Goal: Task Accomplishment & Management: Use online tool/utility

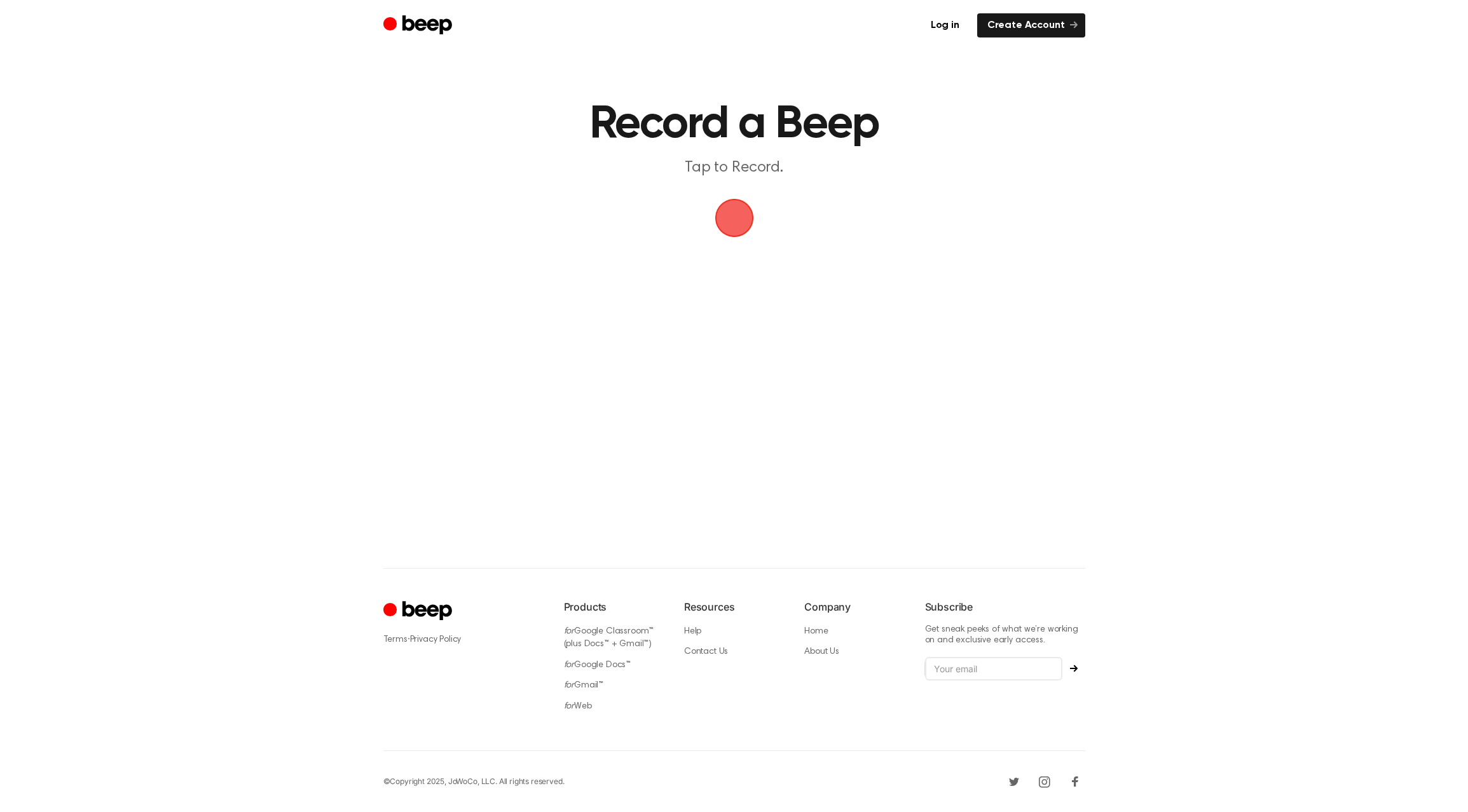
click at [747, 223] on span "button" at bounding box center [734, 218] width 35 height 35
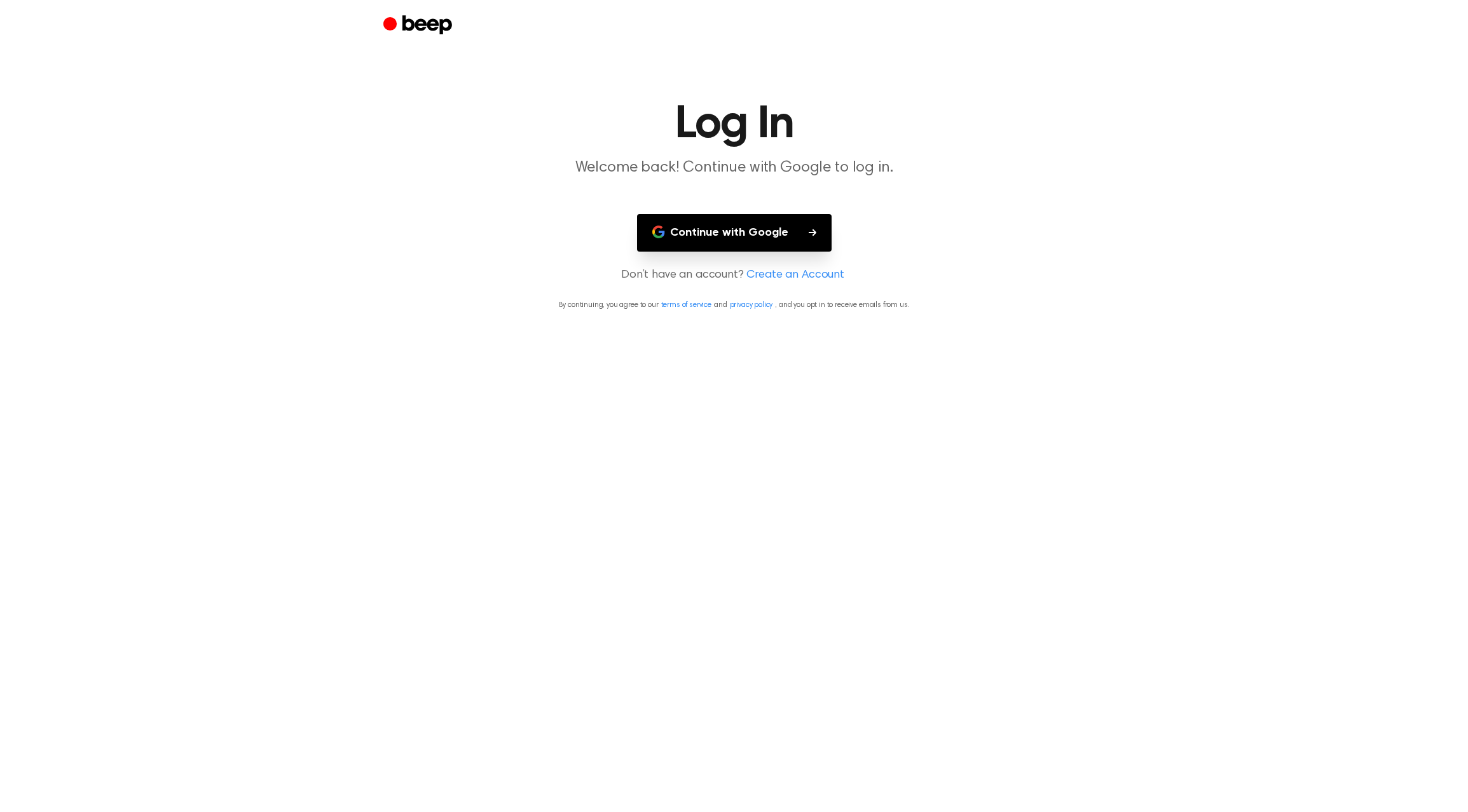
click at [769, 234] on button "Continue with Google" at bounding box center [734, 232] width 195 height 37
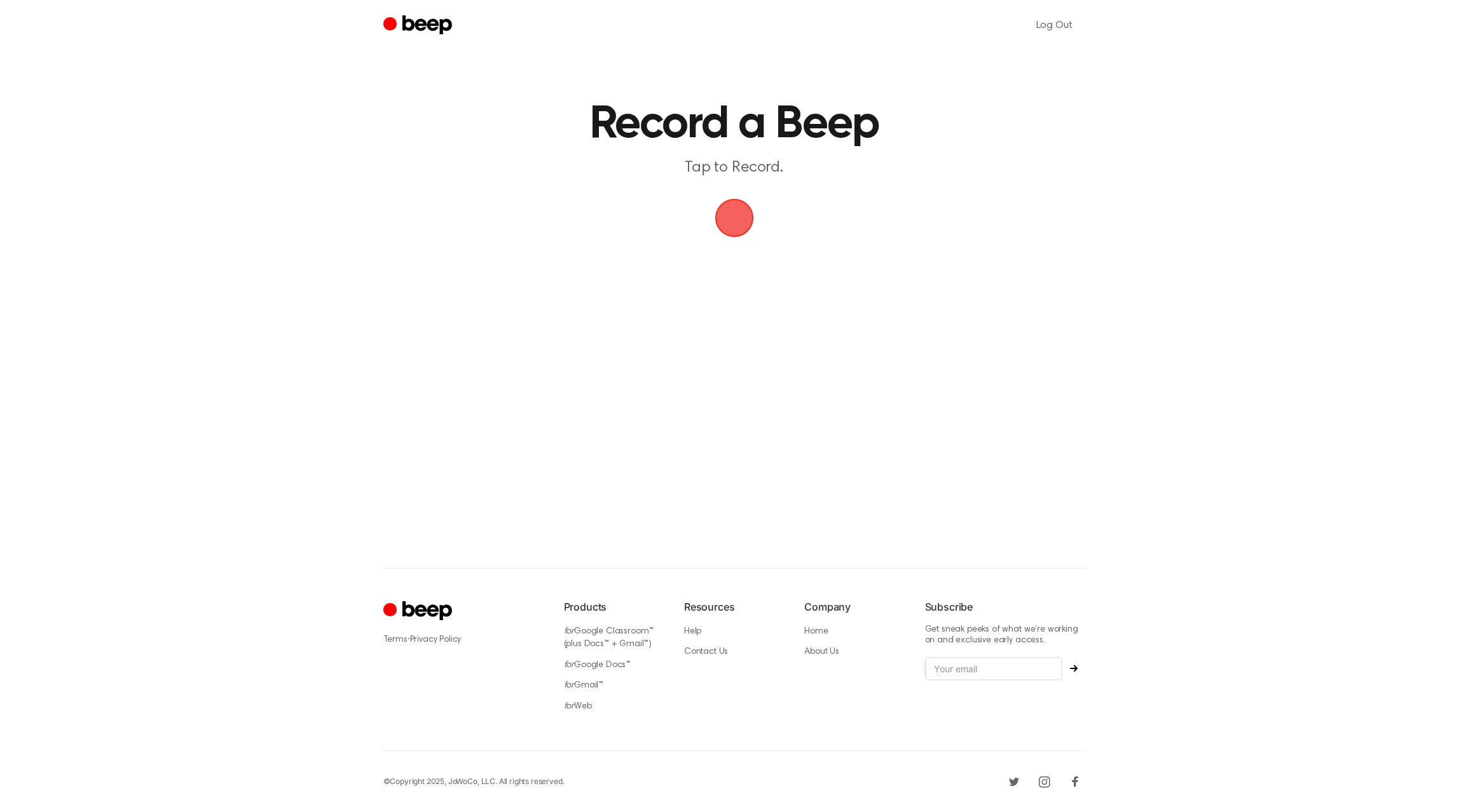
click at [749, 226] on span "button" at bounding box center [734, 218] width 35 height 35
click at [812, 240] on button "Save" at bounding box center [811, 244] width 51 height 51
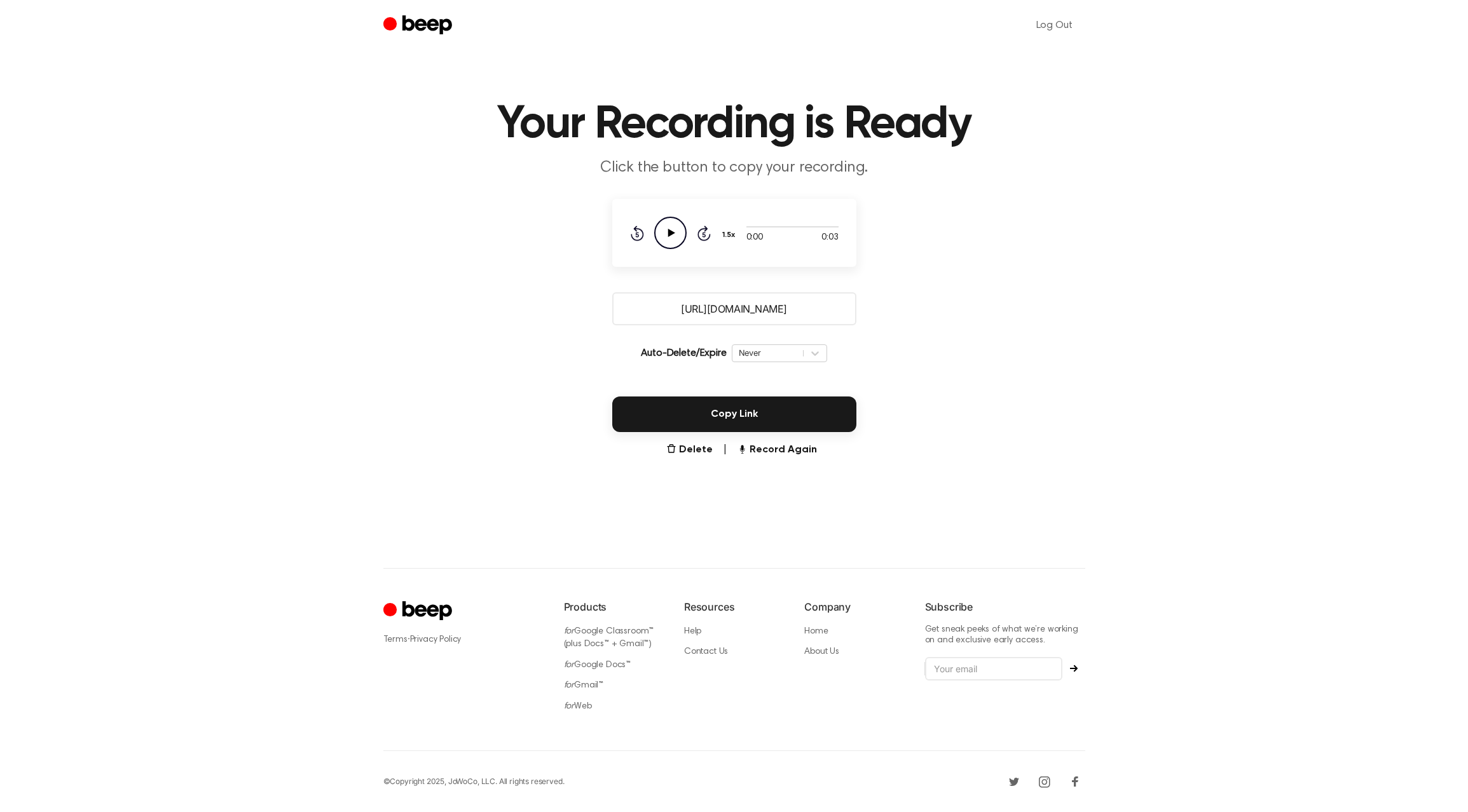
click at [671, 223] on icon "Play Audio" at bounding box center [670, 232] width 32 height 32
click at [670, 241] on icon "Play Audio" at bounding box center [670, 232] width 32 height 32
click at [755, 307] on input "[URL][DOMAIN_NAME]" at bounding box center [734, 308] width 244 height 33
click at [744, 414] on button "Copy Link" at bounding box center [734, 415] width 244 height 35
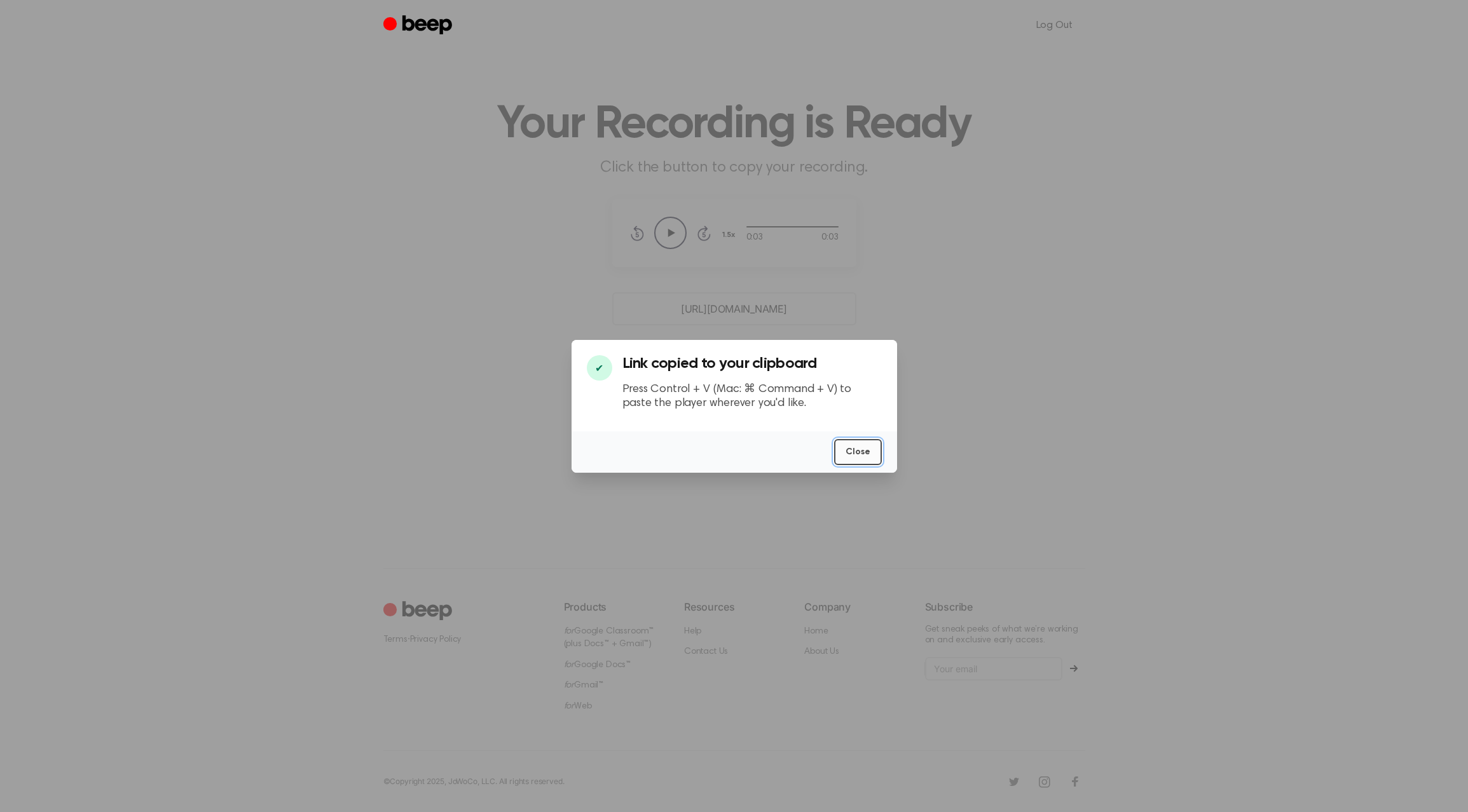
click at [850, 444] on button "Close" at bounding box center [857, 452] width 48 height 26
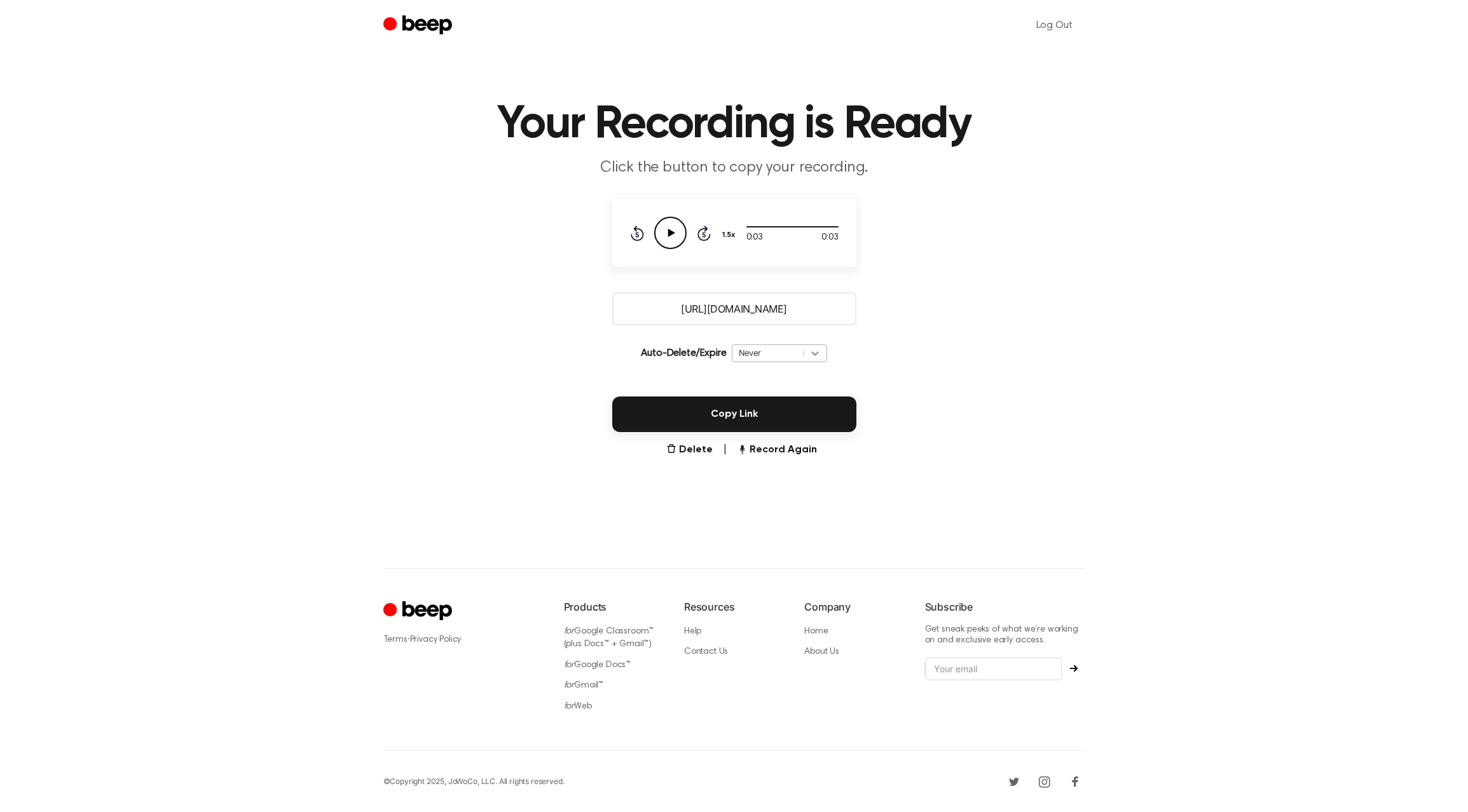
click at [812, 356] on icon at bounding box center [814, 353] width 12 height 12
click at [962, 334] on main "Your Recording is Ready Click the button to copy your recording. 0:03 0:03 Your…" at bounding box center [734, 253] width 1468 height 507
